Goal: Task Accomplishment & Management: Manage account settings

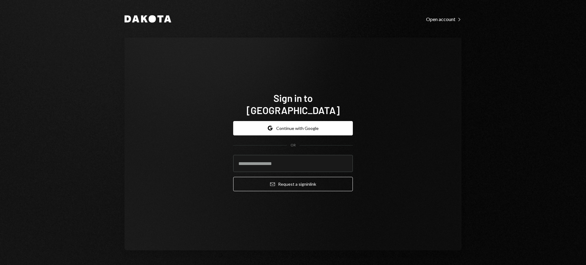
click at [0, 265] on com-1password-button at bounding box center [0, 265] width 0 height 0
type input "**********"
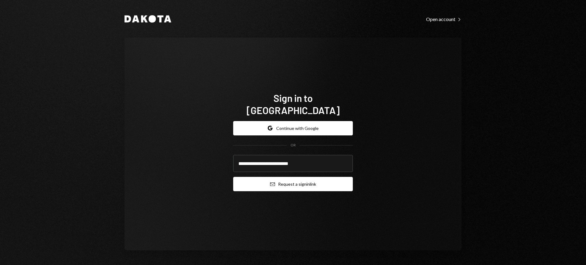
click at [294, 177] on button "Email Request a sign in link" at bounding box center [293, 184] width 120 height 14
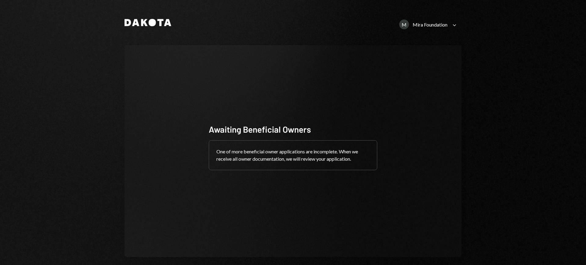
click at [446, 24] on div "M Mira Foundation Caret Down" at bounding box center [429, 25] width 66 height 10
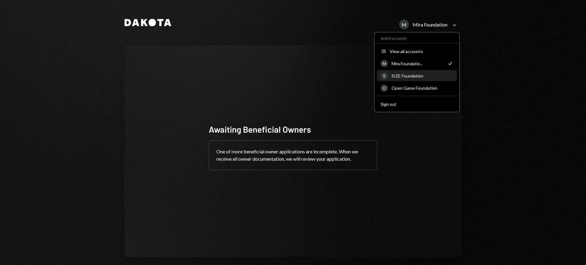
click at [429, 77] on div "SIZE Foundation" at bounding box center [423, 75] width 62 height 5
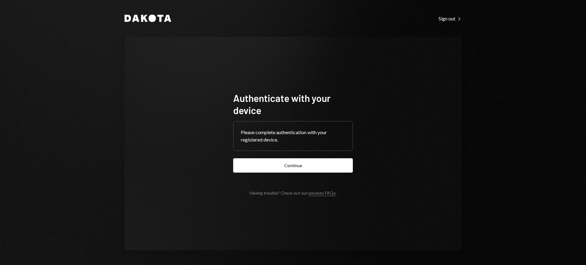
click at [336, 158] on form "Authenticate with your device Please complete authentication with your register…" at bounding box center [293, 144] width 120 height 104
click at [333, 162] on button "Continue" at bounding box center [293, 165] width 120 height 14
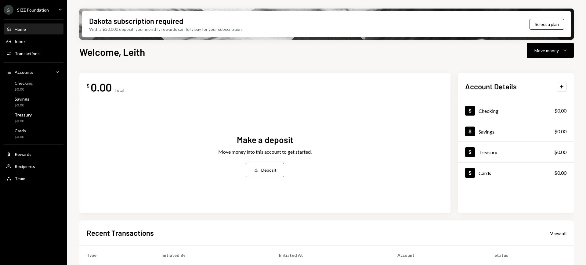
click at [32, 8] on div "SIZE Foundation" at bounding box center [33, 9] width 32 height 5
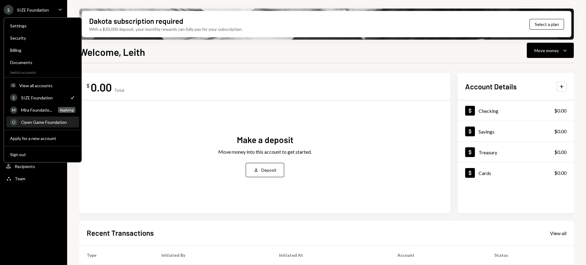
click at [49, 120] on div "Open Game Foundation" at bounding box center [48, 122] width 54 height 5
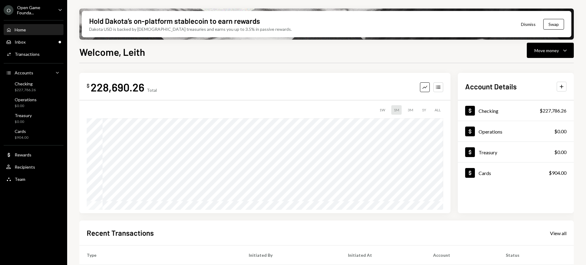
click at [12, 35] on div "Home Home" at bounding box center [33, 30] width 55 height 10
click at [25, 44] on div "Inbox Inbox" at bounding box center [33, 41] width 55 height 5
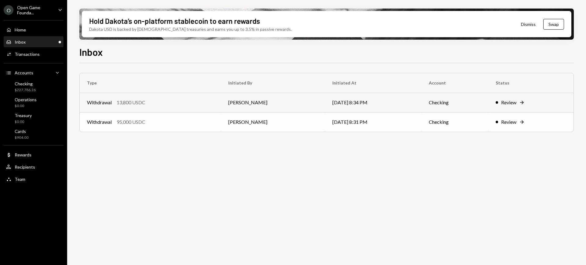
click at [513, 120] on div "Review" at bounding box center [508, 121] width 15 height 7
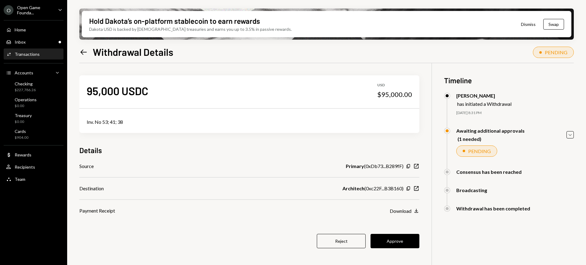
click at [80, 50] on icon "Left Arrow" at bounding box center [83, 52] width 9 height 9
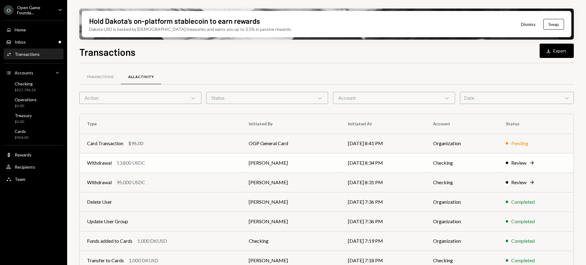
click at [527, 165] on div "Review" at bounding box center [519, 162] width 15 height 7
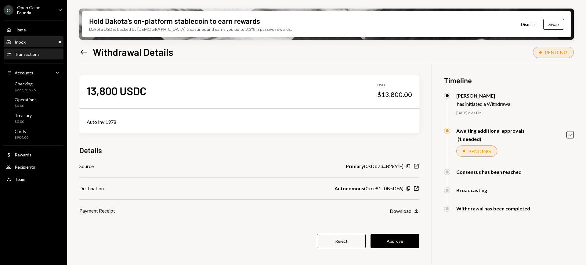
click at [48, 42] on div "Inbox Inbox" at bounding box center [33, 41] width 55 height 5
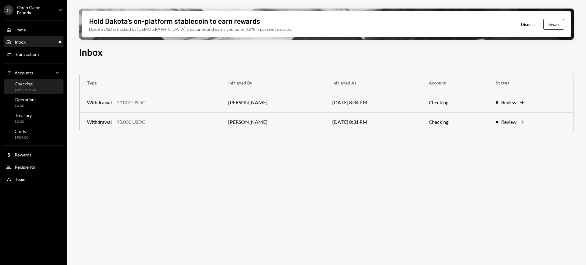
click at [40, 81] on div "Checking $227,786.26" at bounding box center [33, 87] width 55 height 12
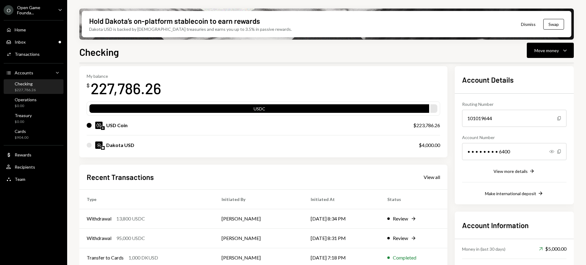
scroll to position [38, 0]
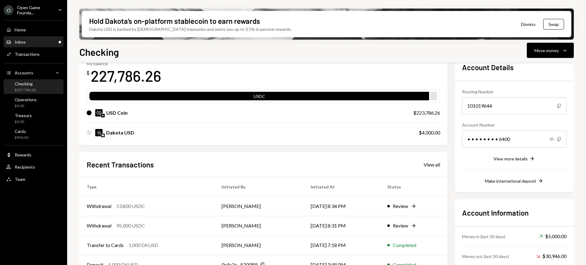
click at [25, 45] on div "Inbox Inbox" at bounding box center [33, 42] width 55 height 10
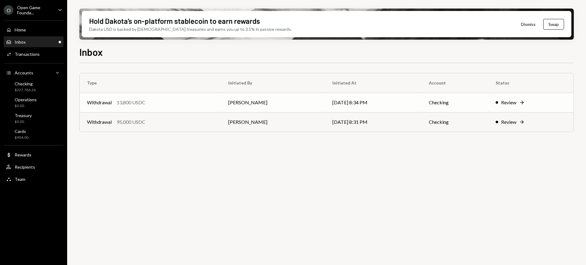
click at [533, 107] on td "Review Right Arrow" at bounding box center [531, 103] width 85 height 20
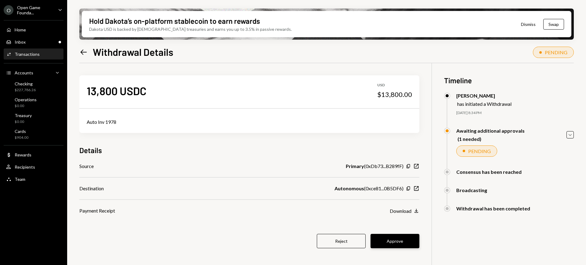
click at [395, 246] on button "Approve" at bounding box center [395, 241] width 49 height 14
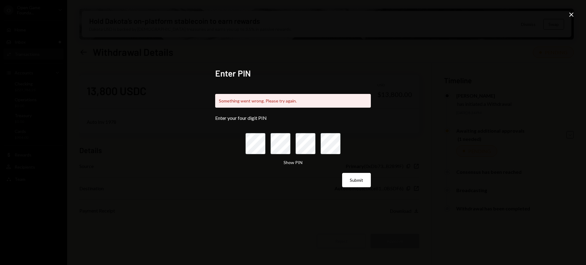
click at [570, 13] on icon "Close" at bounding box center [571, 14] width 7 height 7
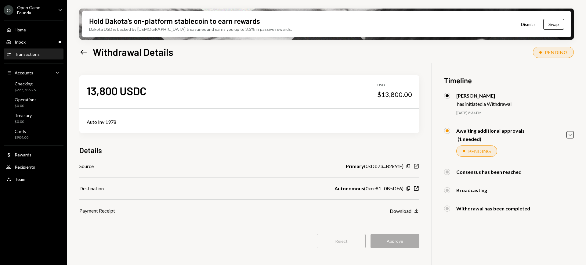
click at [382, 217] on div "13,800 USDC USD $13,800.00 Auto Inv 1978 Details Source Primary ( 0xDb73...B289…" at bounding box center [249, 165] width 340 height 205
click at [392, 239] on button "Approve" at bounding box center [395, 241] width 49 height 14
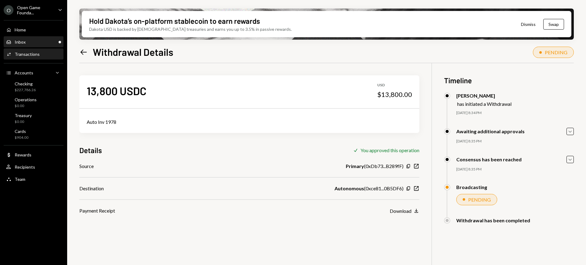
click at [40, 45] on div "Inbox Inbox" at bounding box center [33, 42] width 55 height 10
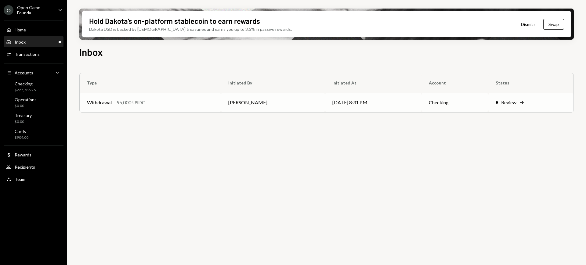
click at [512, 104] on div "Review" at bounding box center [508, 102] width 15 height 7
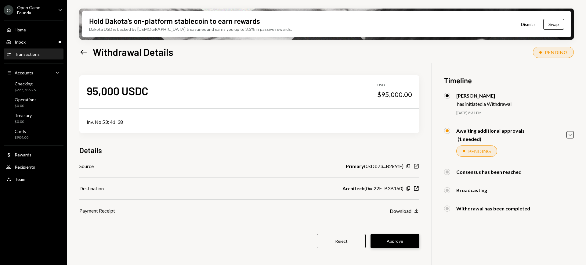
click at [404, 236] on button "Approve" at bounding box center [395, 241] width 49 height 14
